Goal: Task Accomplishment & Management: Use online tool/utility

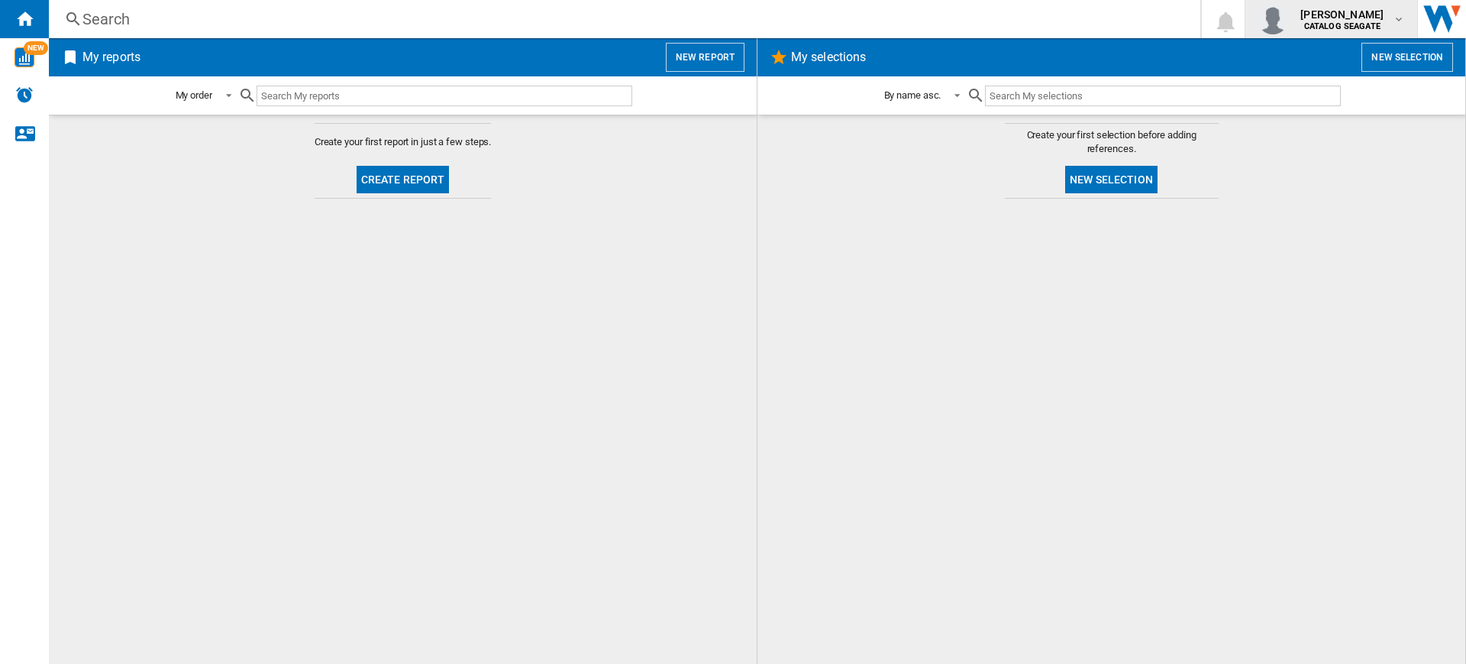
click at [1310, 23] on b "CATALOG SEAGATE" at bounding box center [1342, 26] width 76 height 10
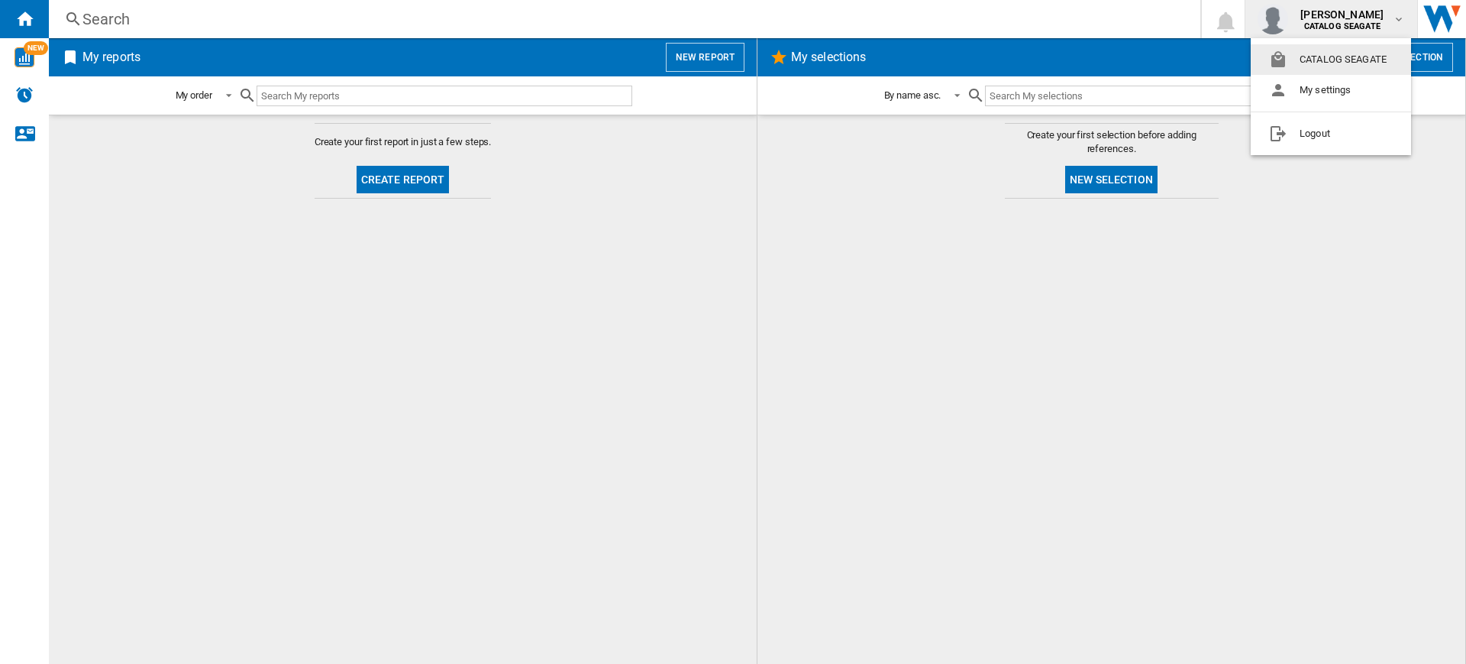
drag, startPoint x: 1322, startPoint y: 21, endPoint x: 1182, endPoint y: 37, distance: 140.8
click at [1320, 21] on md-backdrop at bounding box center [733, 332] width 1466 height 664
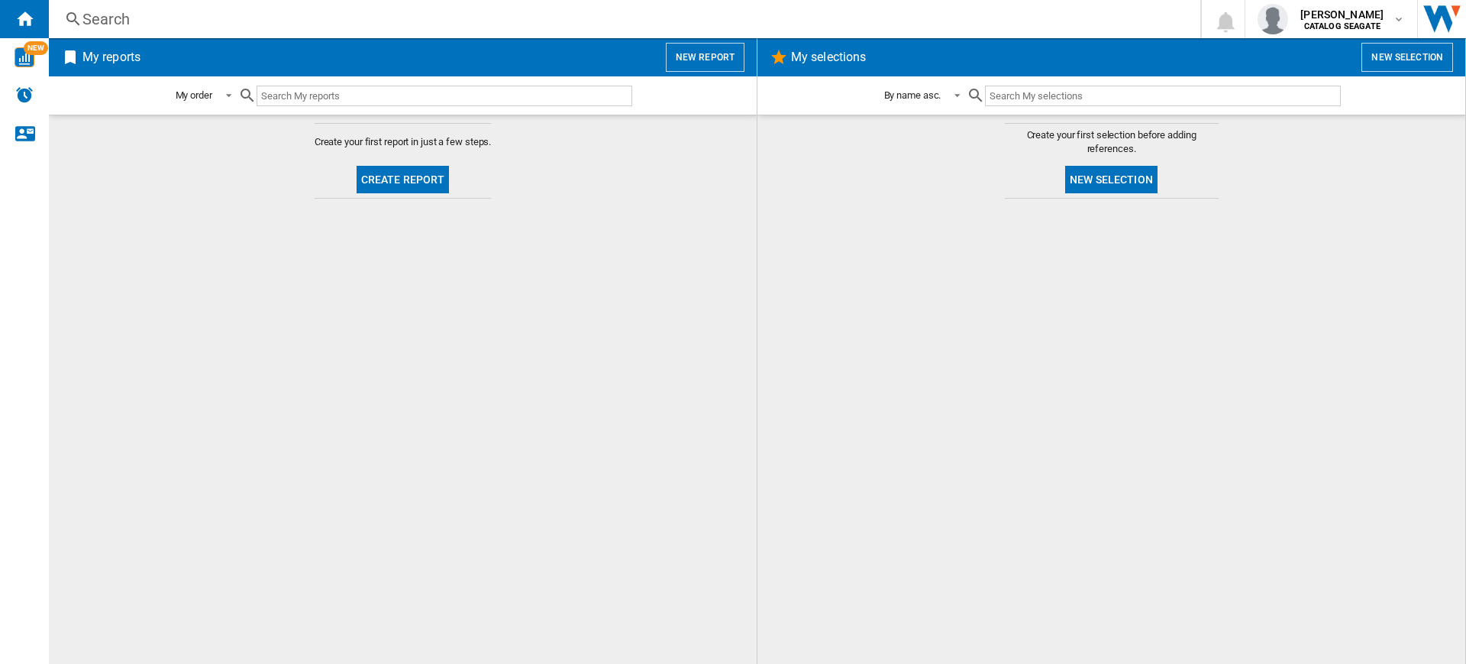
click at [683, 76] on div "My reports New report" at bounding box center [403, 57] width 708 height 38
click at [705, 56] on button "New report" at bounding box center [705, 57] width 79 height 29
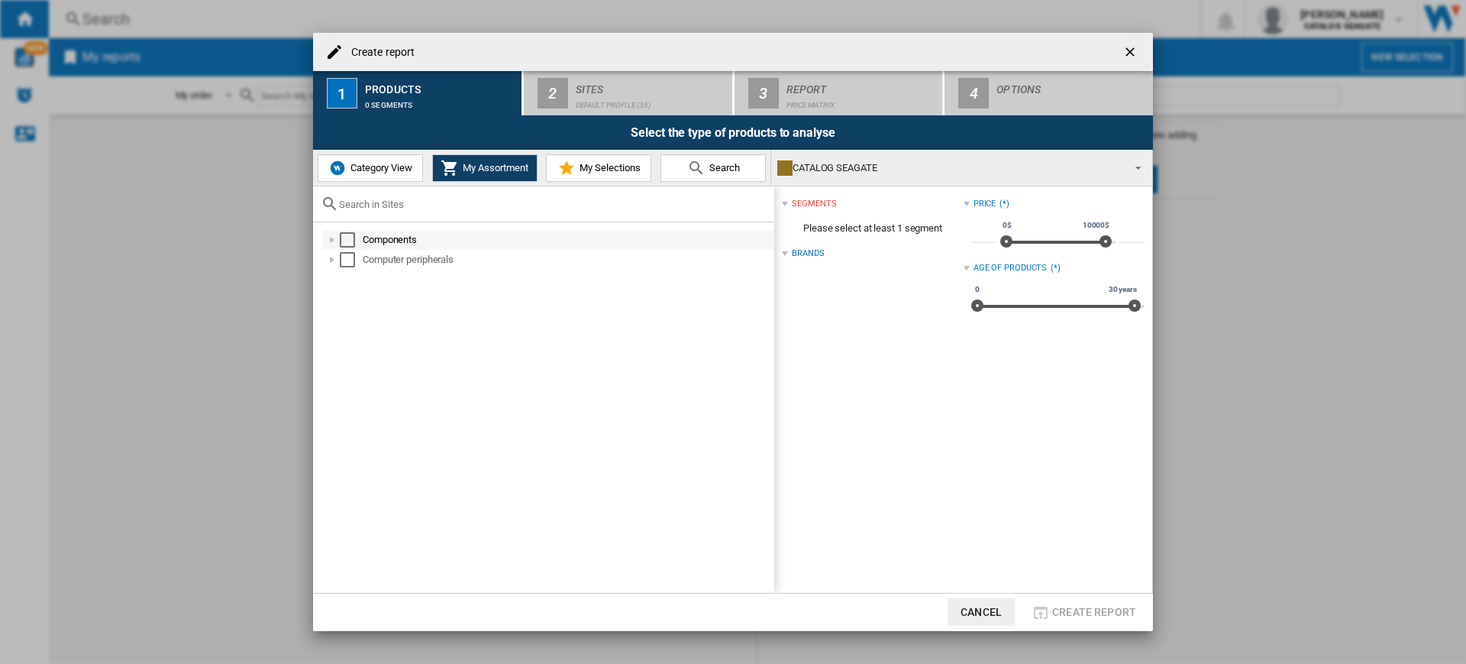
click at [344, 232] on div "Select" at bounding box center [347, 239] width 15 height 15
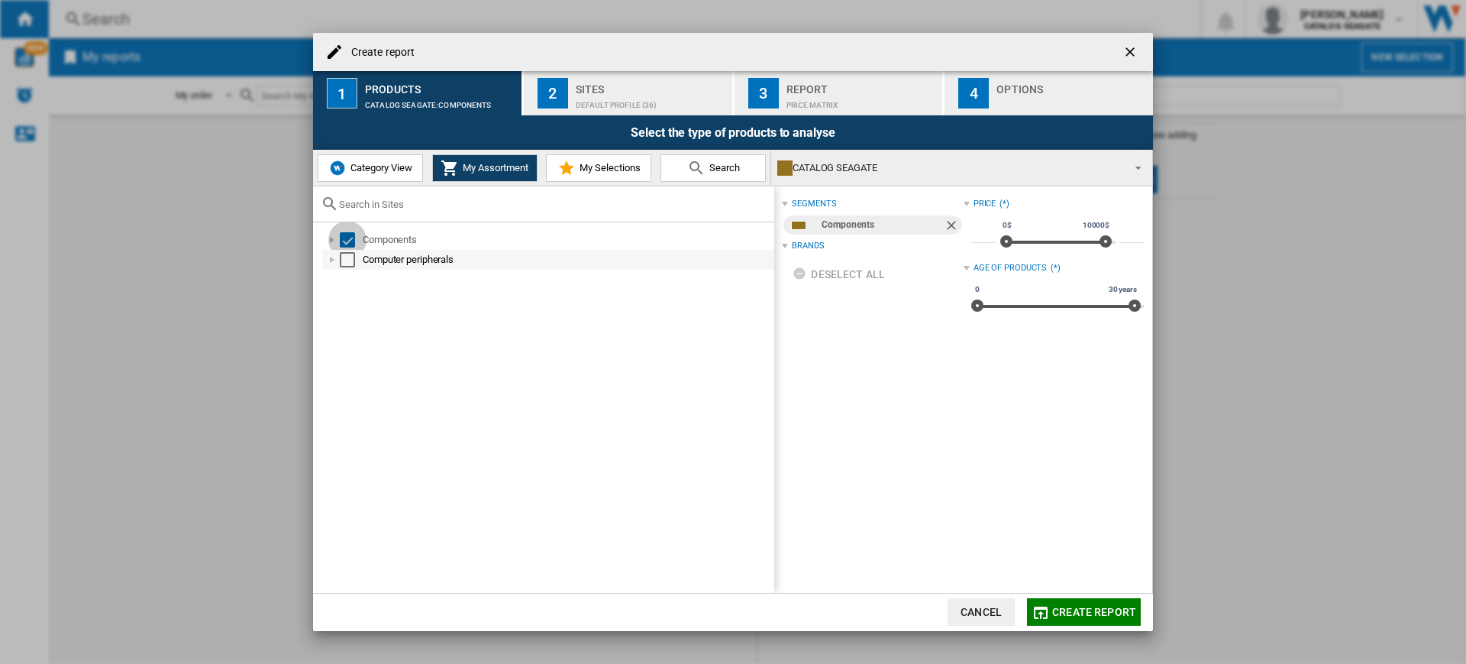
click at [344, 261] on div "Select" at bounding box center [347, 259] width 15 height 15
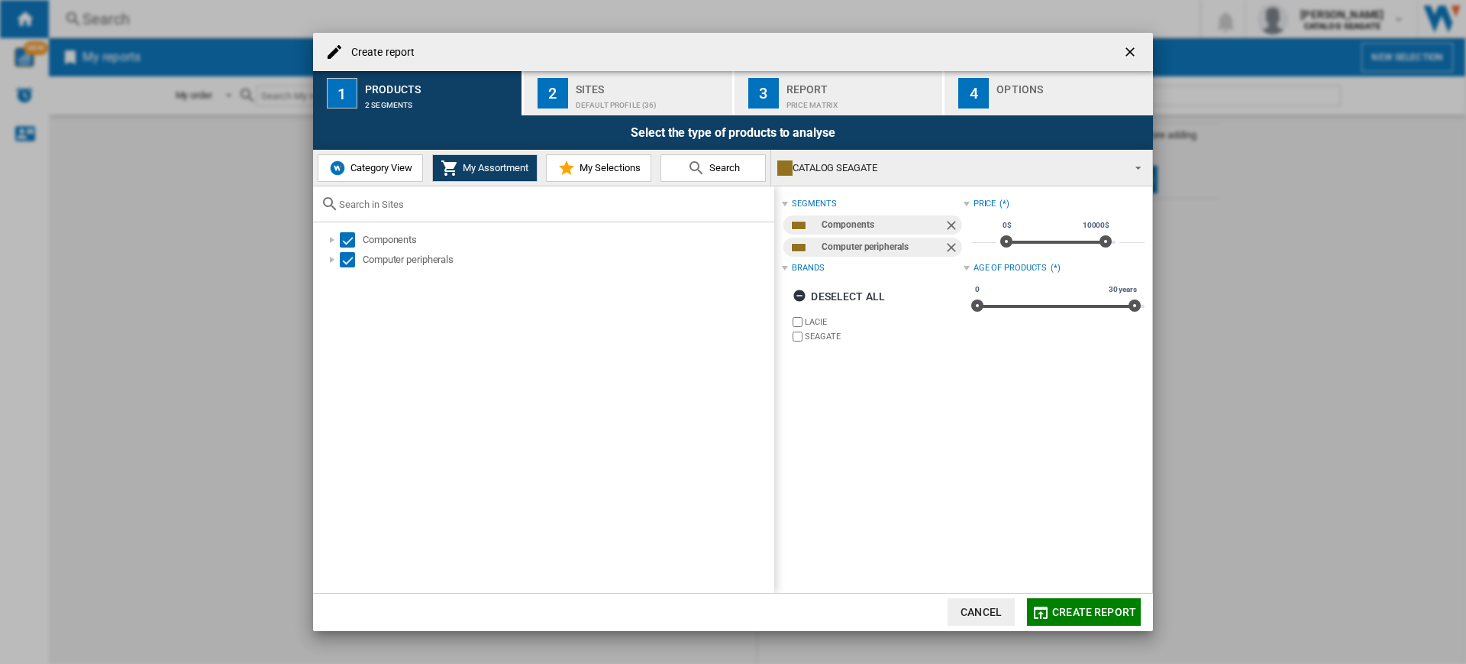
click at [639, 73] on button "2 Sites Default profile (36)" at bounding box center [629, 93] width 210 height 44
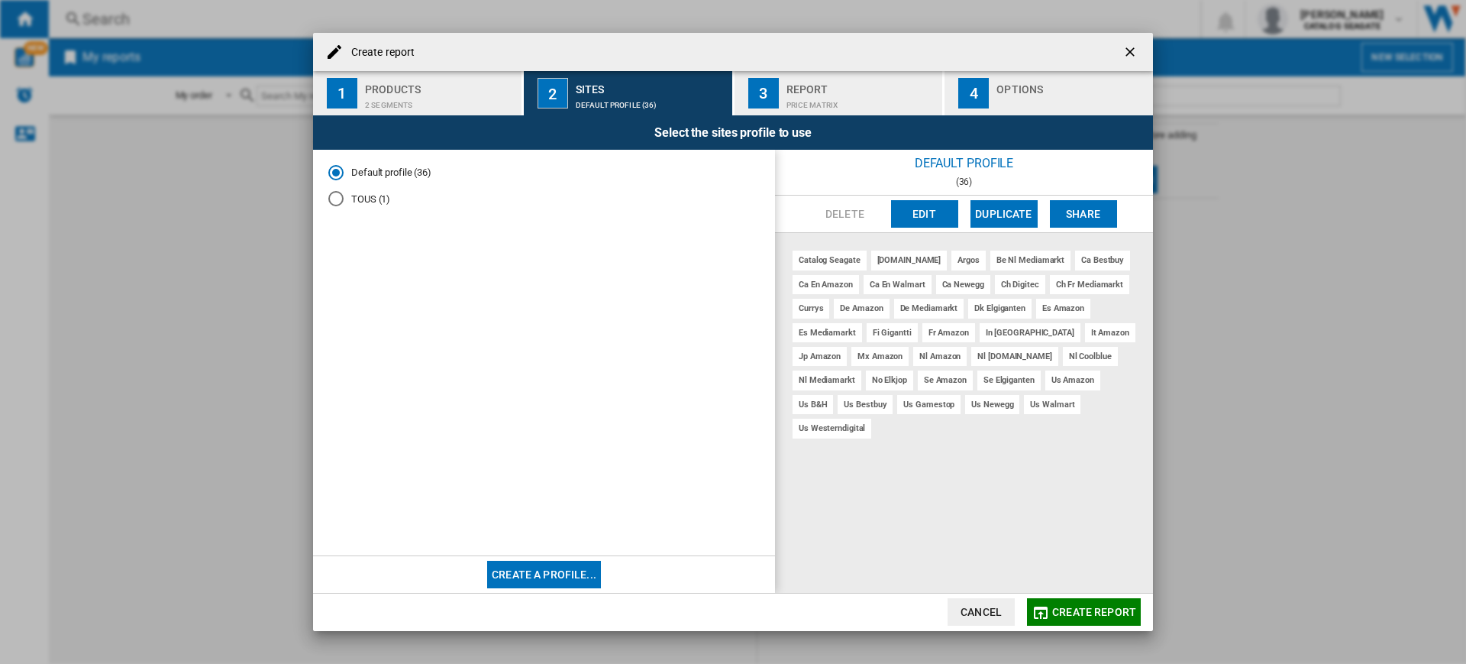
click at [916, 210] on button "Edit" at bounding box center [924, 213] width 67 height 27
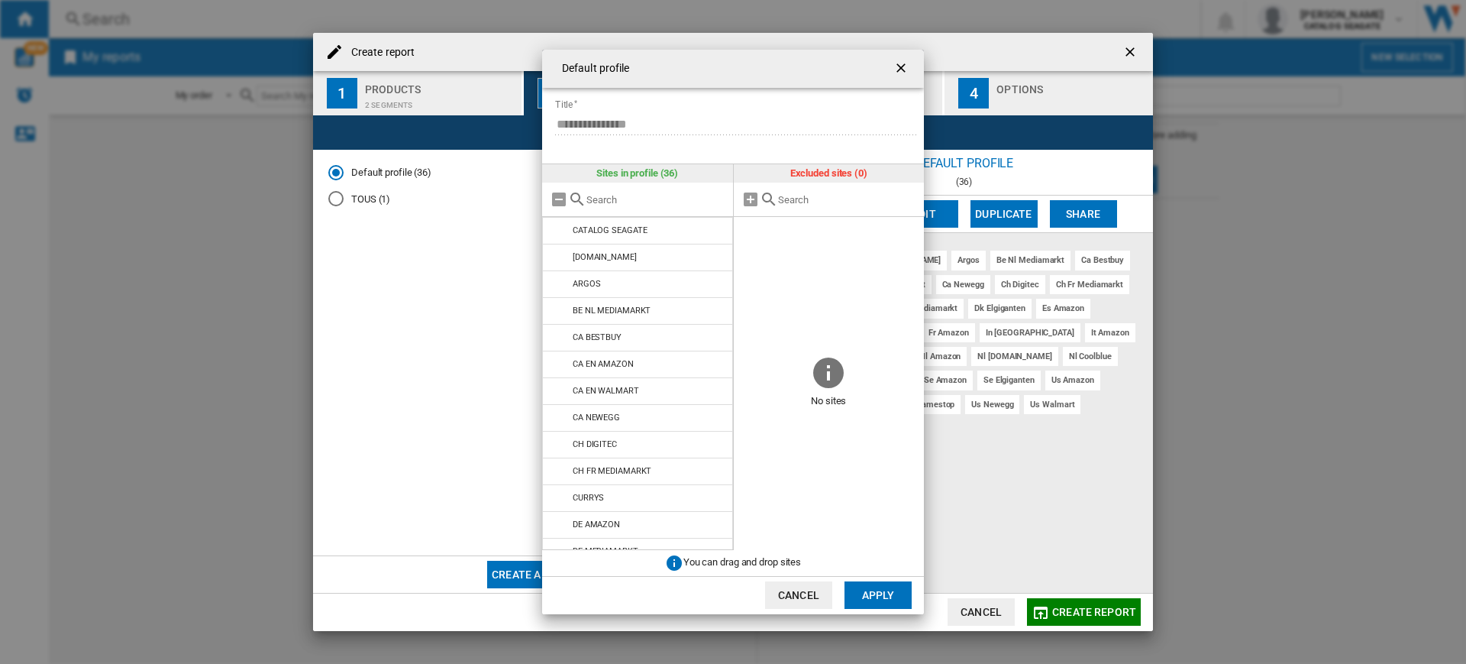
click at [896, 66] on ng-md-icon "getI18NText('BUTTONS.CLOSE_DIALOG')" at bounding box center [903, 69] width 18 height 18
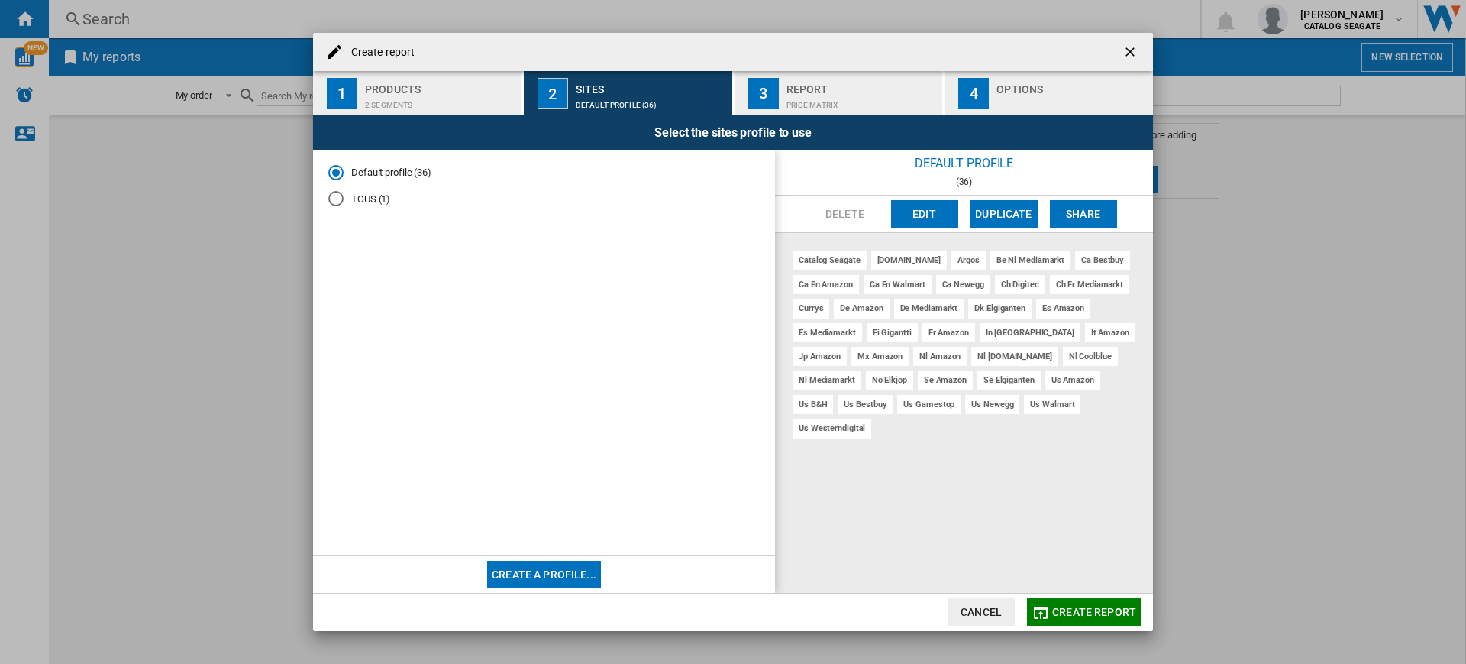
click at [354, 205] on md-radio-button "TOUS (1)" at bounding box center [543, 199] width 431 height 15
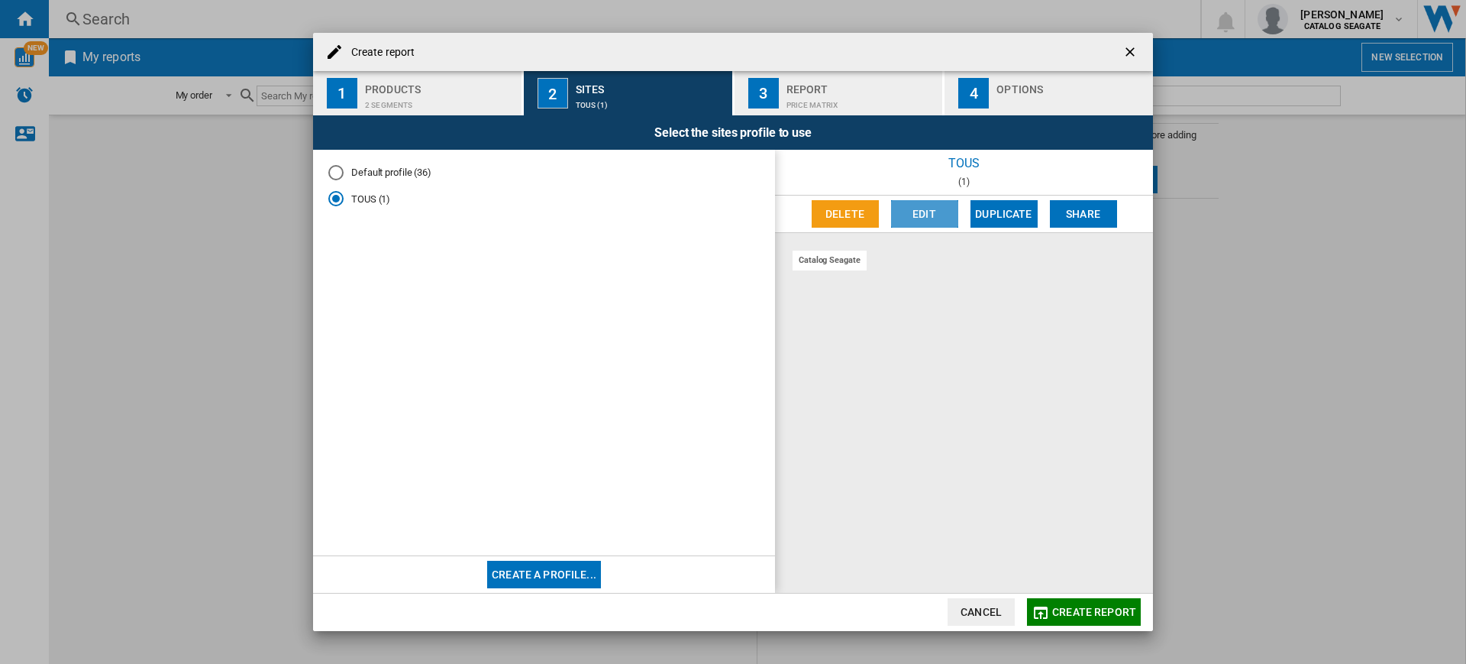
click at [916, 209] on button "Edit" at bounding box center [924, 213] width 67 height 27
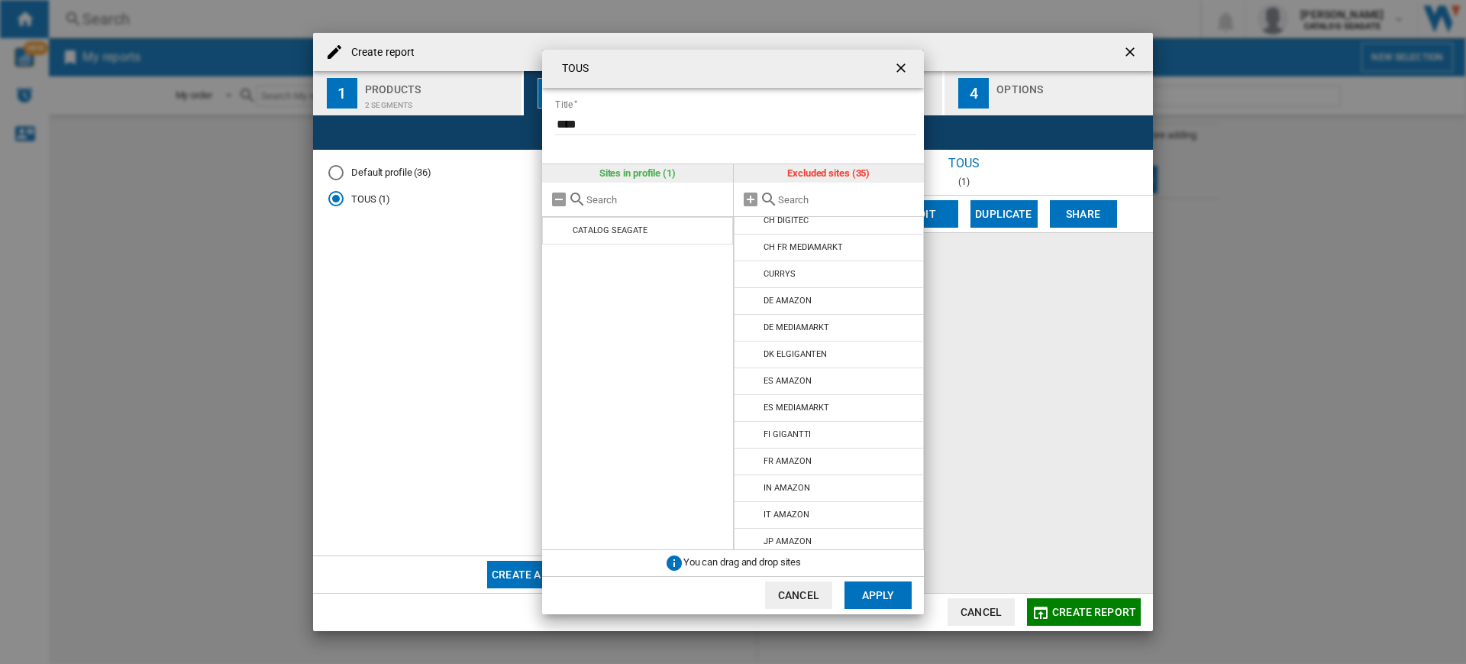
scroll to position [31, 0]
click at [903, 89] on form "Title ****" at bounding box center [739, 114] width 370 height 53
click at [896, 66] on ng-md-icon "getI18NText('BUTTONS.CLOSE_DIALOG')" at bounding box center [903, 69] width 18 height 18
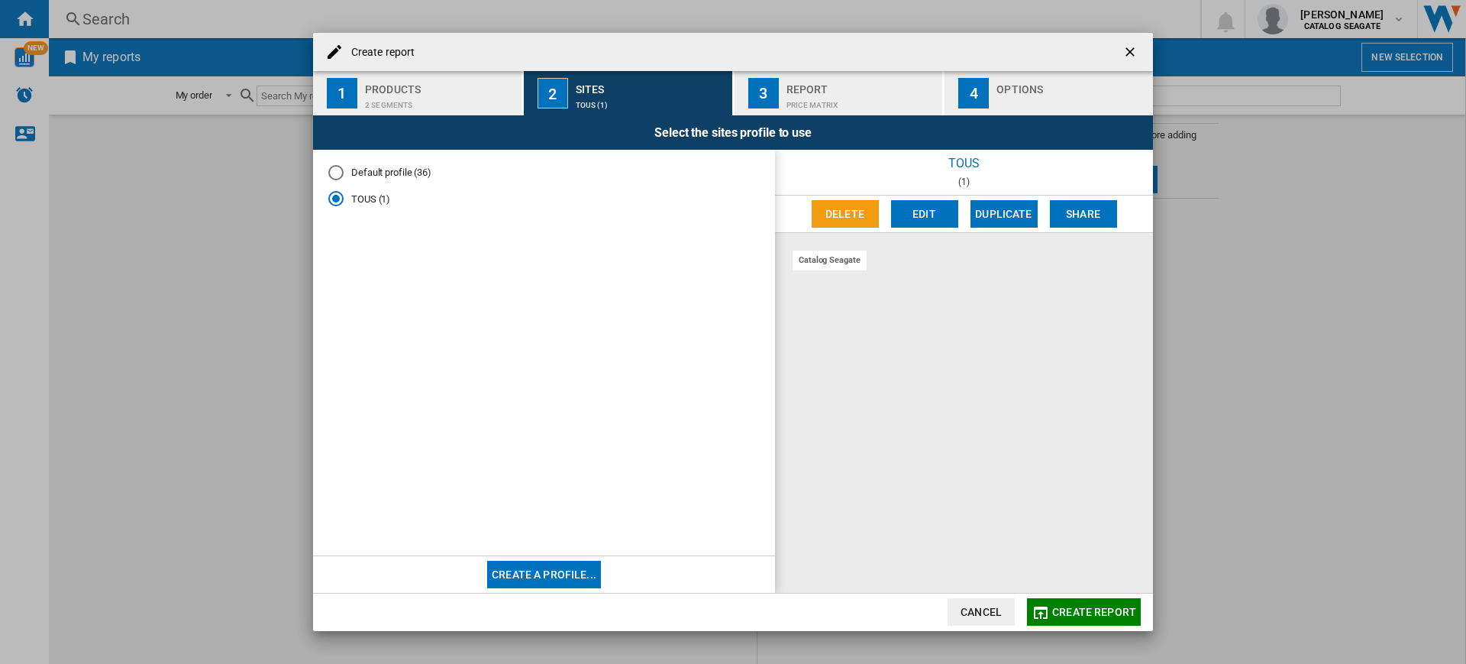
click at [1152, 62] on div "Create report" at bounding box center [733, 52] width 840 height 38
click at [1125, 64] on button "button" at bounding box center [1131, 52] width 31 height 31
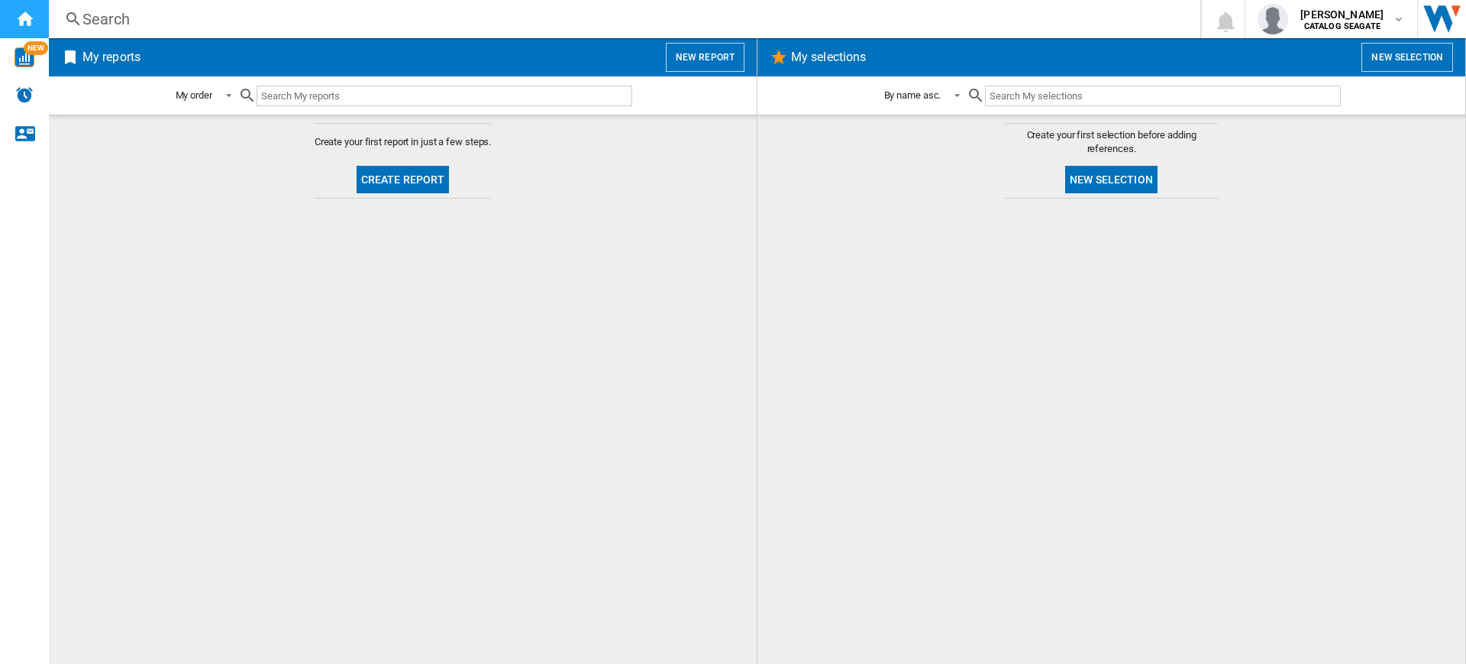
click at [22, 14] on ng-md-icon "Home" at bounding box center [24, 18] width 18 height 18
